Goal: Task Accomplishment & Management: Use online tool/utility

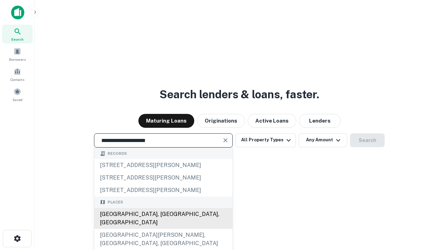
click at [163, 229] on div "[GEOGRAPHIC_DATA], [GEOGRAPHIC_DATA], [GEOGRAPHIC_DATA]" at bounding box center [163, 218] width 138 height 21
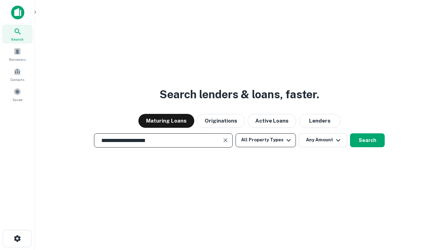
type input "**********"
click at [266, 140] on button "All Property Types" at bounding box center [266, 140] width 60 height 14
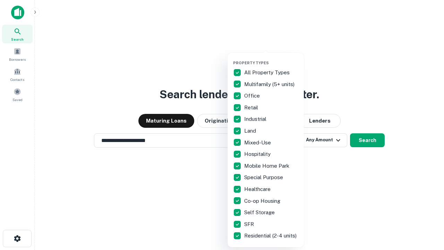
click at [271, 58] on button "button" at bounding box center [271, 58] width 76 height 0
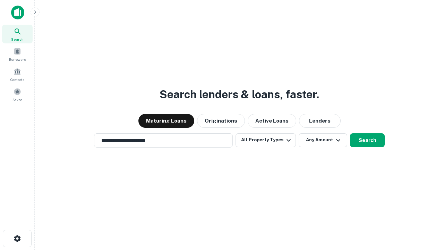
scroll to position [4, 84]
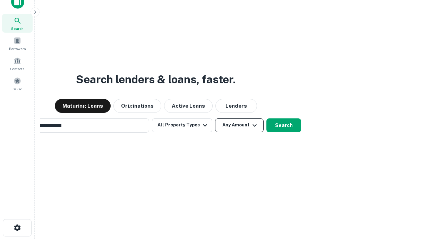
click at [215, 118] on button "Any Amount" at bounding box center [239, 125] width 49 height 14
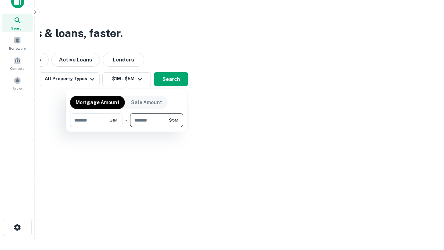
type input "*******"
click at [127, 127] on button "button" at bounding box center [126, 127] width 113 height 0
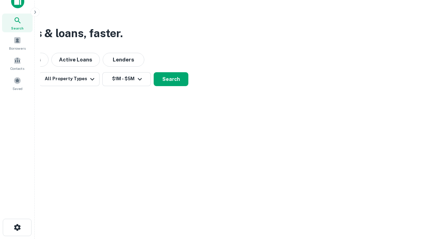
scroll to position [11, 0]
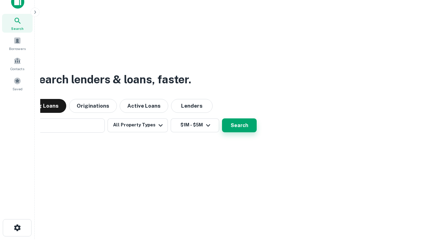
click at [222, 118] on button "Search" at bounding box center [239, 125] width 35 height 14
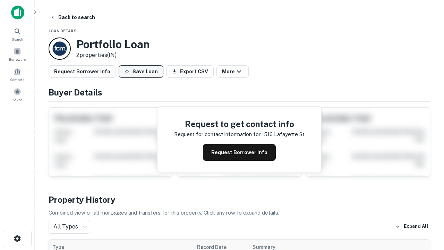
click at [141, 71] on button "Save Loan" at bounding box center [141, 71] width 45 height 12
click at [143, 71] on button "Loan Saved" at bounding box center [143, 71] width 48 height 12
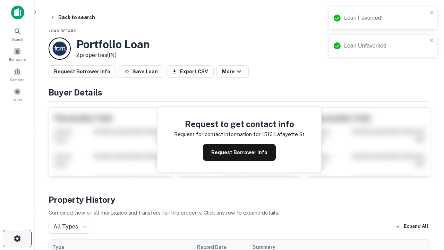
click at [17, 238] on icon "button" at bounding box center [17, 238] width 8 height 8
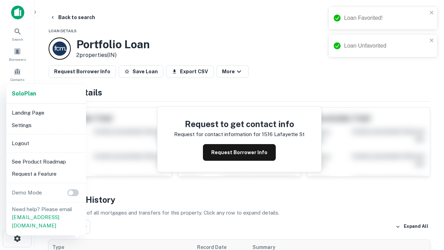
click at [46, 143] on li "Logout" at bounding box center [46, 143] width 74 height 12
